Goal: Navigation & Orientation: Find specific page/section

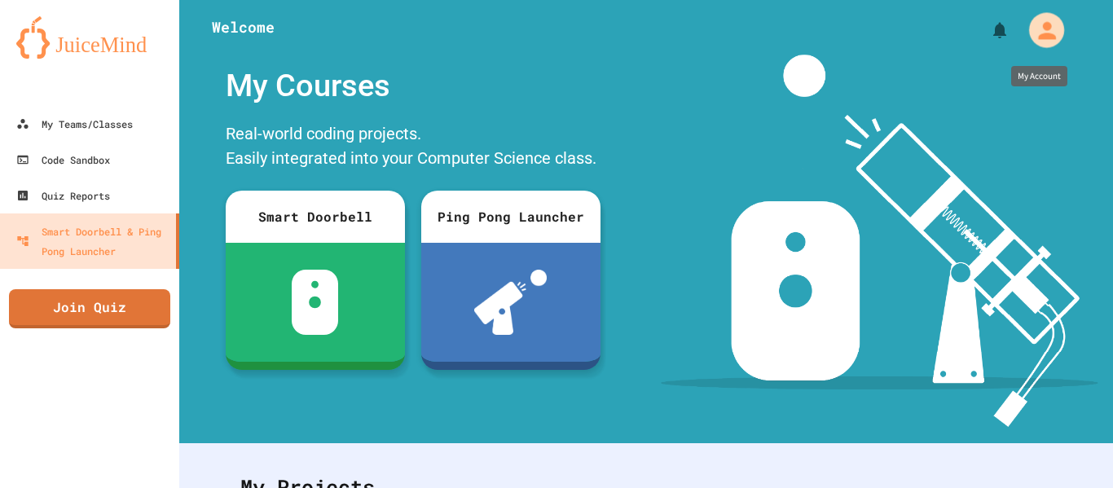
click at [1038, 32] on icon "My Account" at bounding box center [1046, 30] width 26 height 26
click at [734, 487] on div at bounding box center [556, 488] width 1113 height 0
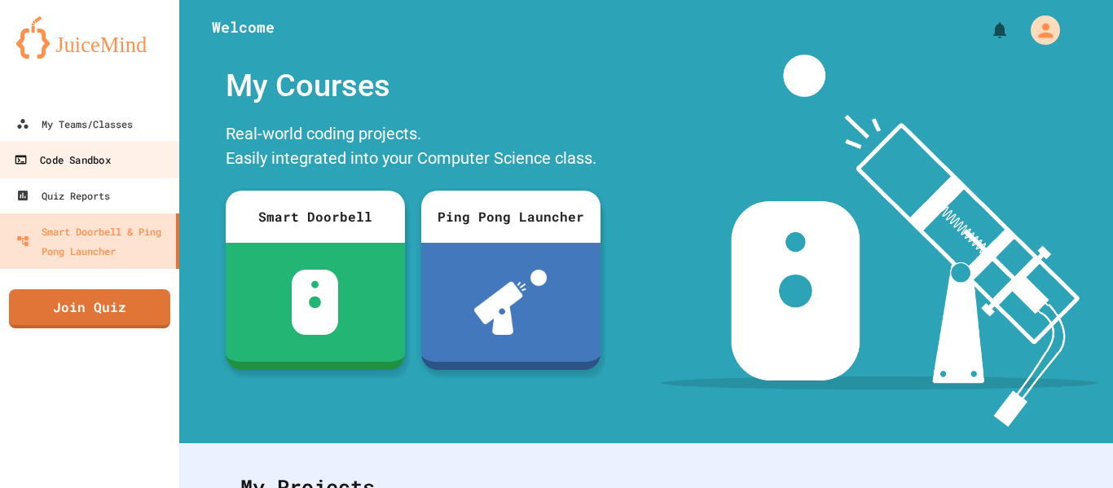
click at [103, 163] on div "Code Sandbox" at bounding box center [62, 160] width 96 height 20
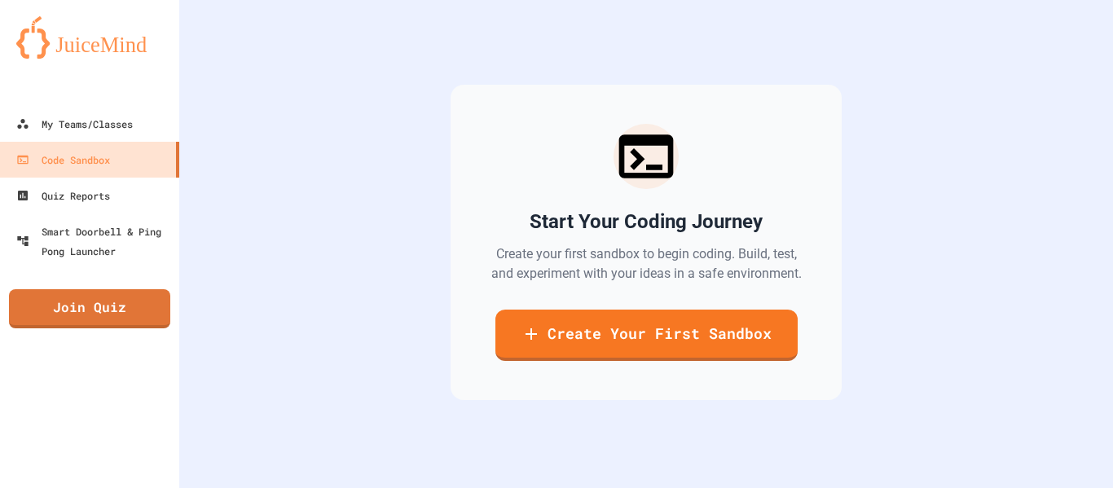
scroll to position [107, 0]
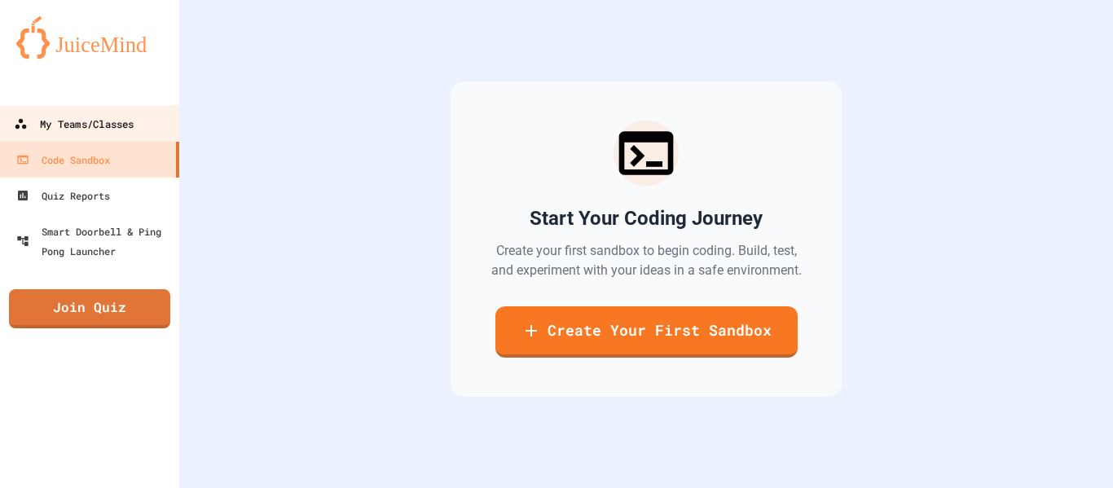
click at [103, 134] on link "My Teams/Classes" at bounding box center [90, 123] width 185 height 37
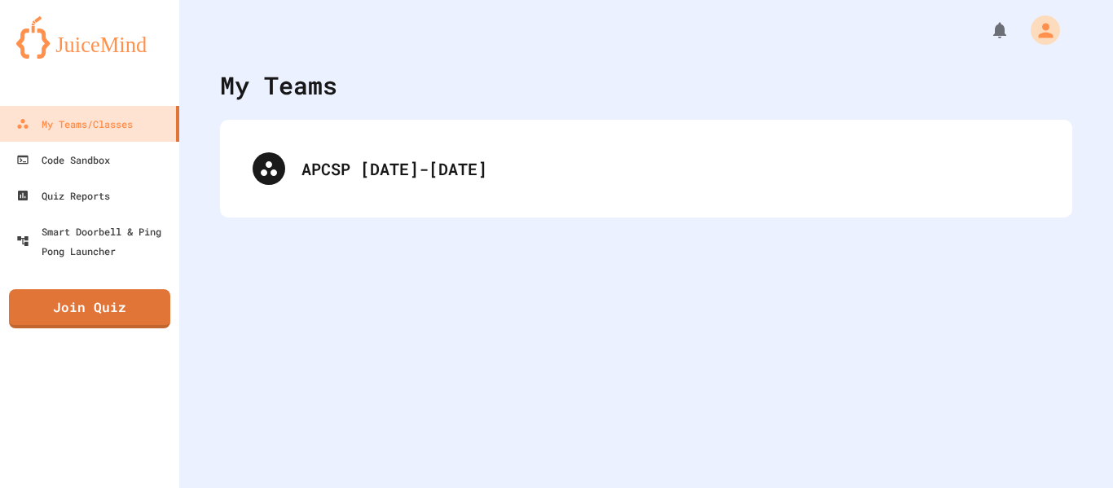
click at [386, 201] on div "APCSP [DATE]-[DATE]" at bounding box center [646, 169] width 852 height 98
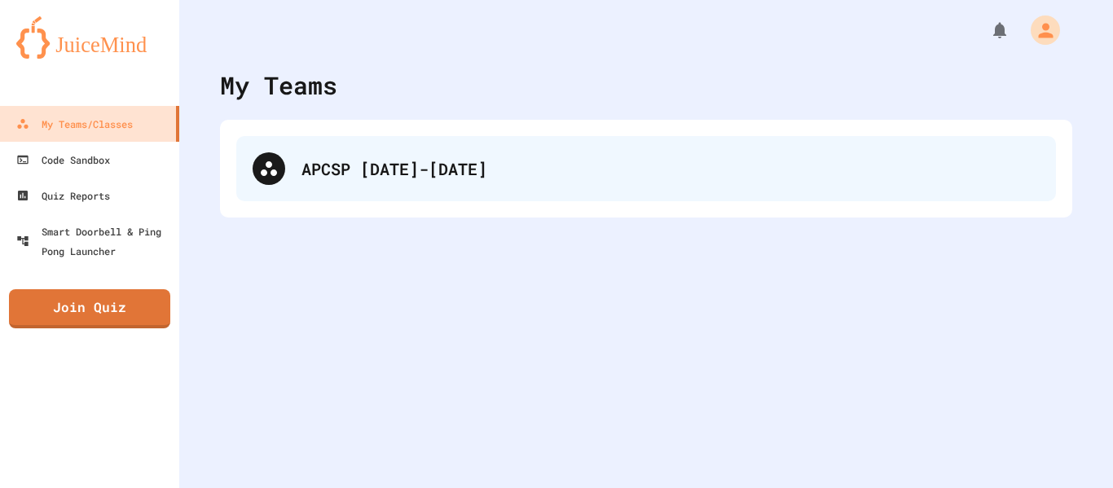
click at [354, 173] on div "APCSP [DATE]-[DATE]" at bounding box center [670, 168] width 738 height 24
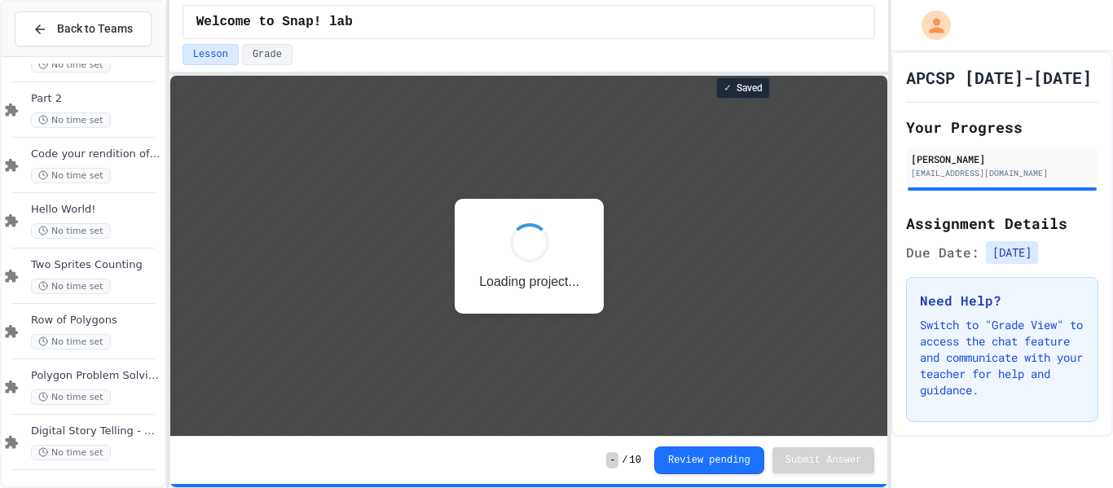
scroll to position [2, 0]
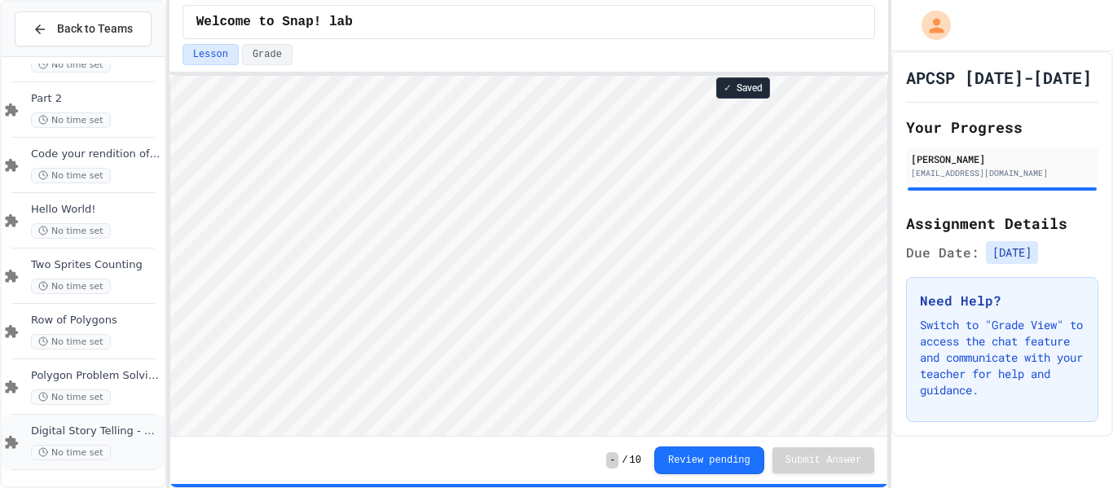
click at [99, 428] on span "Digital Story Telling - make sure you do the work in GC first." at bounding box center [96, 431] width 130 height 14
